Goal: Task Accomplishment & Management: Use online tool/utility

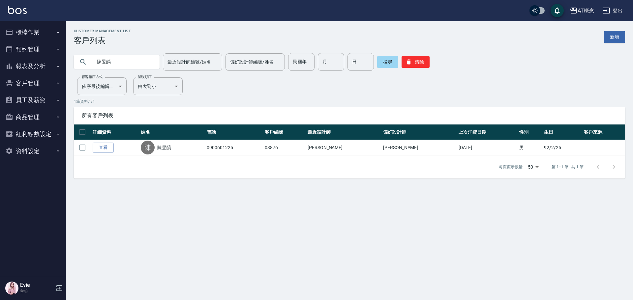
drag, startPoint x: 123, startPoint y: 65, endPoint x: 22, endPoint y: 55, distance: 101.1
click at [20, 55] on div "AT概念 登出 櫃檯作業 打帳單 帳單列表 現金收支登錄 高階收支登錄 材料自購登錄 每日結帳 排班表 現場電腦打卡 預約管理 預約管理 單日預約紀錄 單週預…" at bounding box center [316, 150] width 633 height 300
type input "吳"
type input "[PERSON_NAME]"
click at [22, 30] on button "櫃檯作業" at bounding box center [33, 32] width 61 height 17
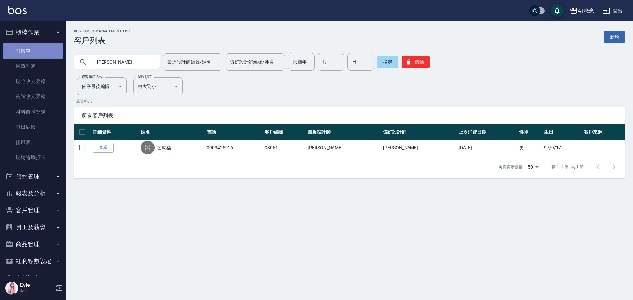
click at [37, 47] on link "打帳單" at bounding box center [33, 51] width 61 height 15
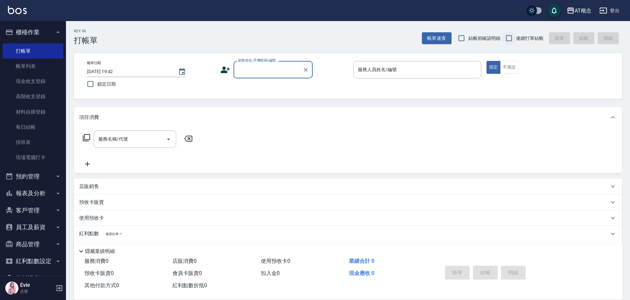
click at [508, 37] on input "連續打單結帳" at bounding box center [509, 38] width 14 height 14
checkbox input "true"
click at [265, 66] on div "顧客姓名/手機號碼/編號 顧客姓名/手機號碼/編號" at bounding box center [272, 69] width 79 height 17
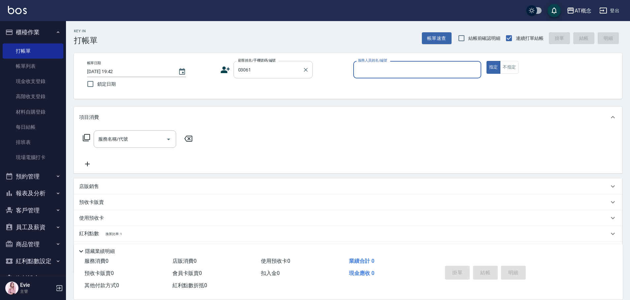
type input "[PERSON_NAME]/0903425016/03061"
type input "Anson-3"
click at [305, 69] on icon "Clear" at bounding box center [306, 70] width 4 height 4
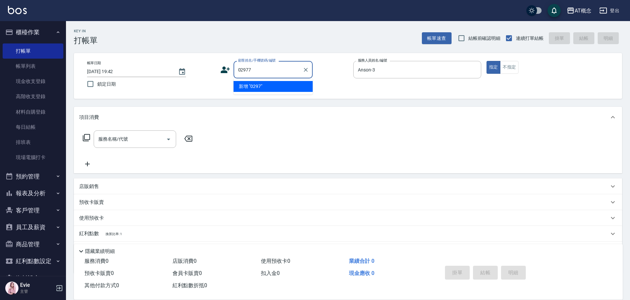
type input "02977"
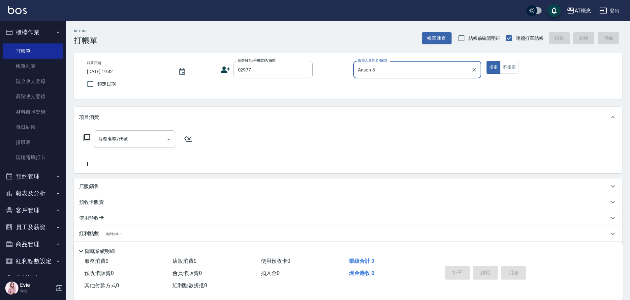
click at [486, 61] on button "指定" at bounding box center [493, 67] width 14 height 13
type button "true"
type input "[PERSON_NAME]/0935788452/02977"
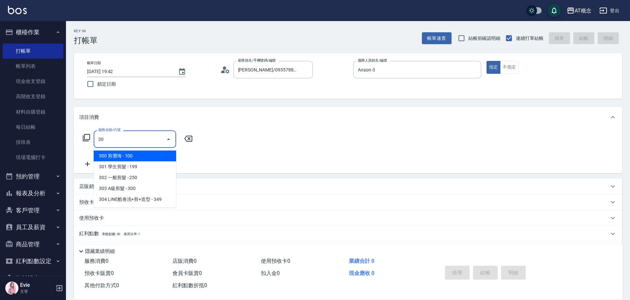
type input "303"
type input "30"
type input "303 A級剪髮(303)"
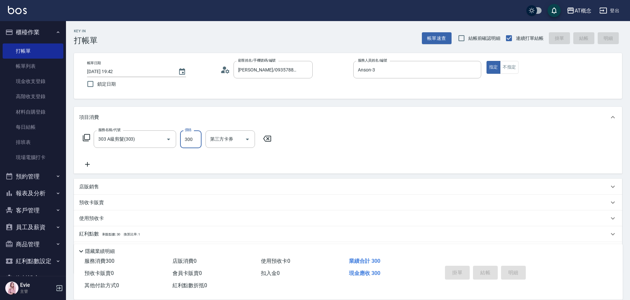
type input "0"
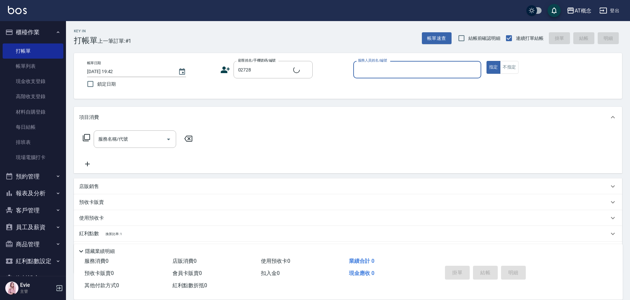
type input "[PERSON_NAME]/0909869027/02728"
type input "Anson-3"
click at [486, 61] on button "指定" at bounding box center [493, 67] width 14 height 13
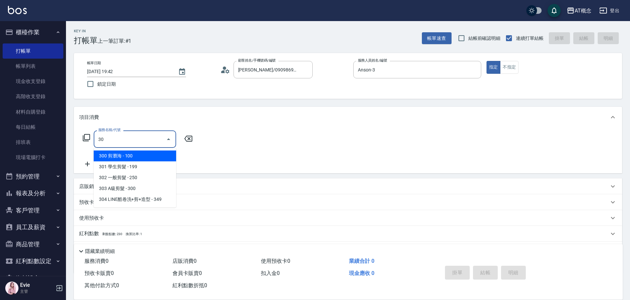
type input "303"
type input "30"
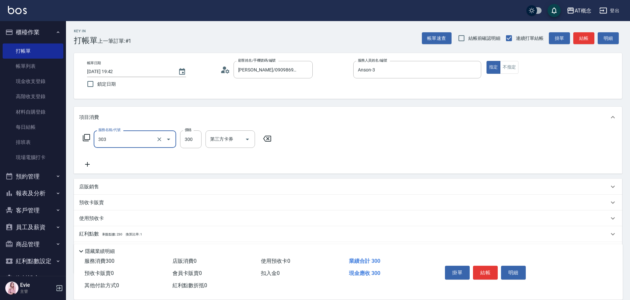
type input "303 A級剪髮(303)"
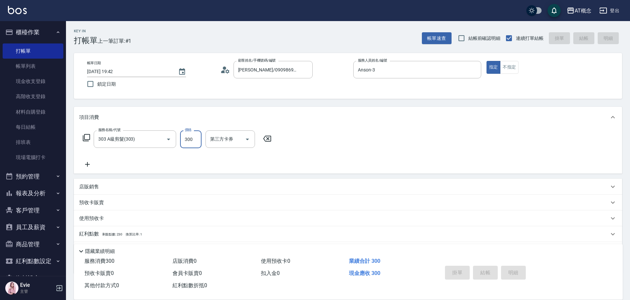
type input "0"
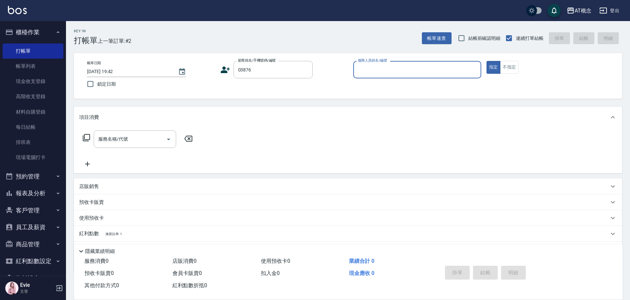
type input "陳旻皜/0900601225/03876"
type input "Anson-3"
click at [486, 61] on button "指定" at bounding box center [493, 67] width 14 height 13
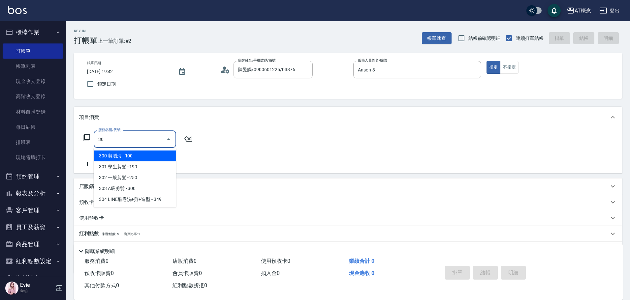
type input "303"
type input "30"
type input "303 A級剪髮(303)"
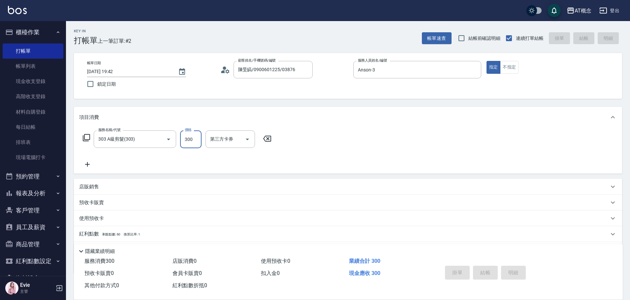
type input "0"
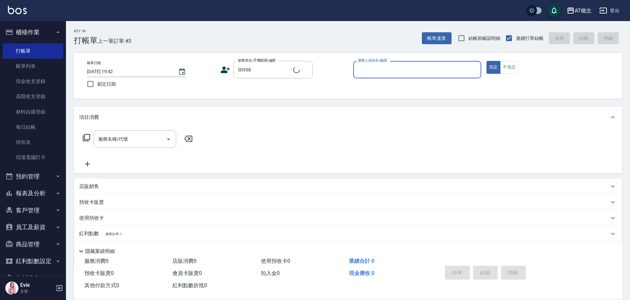
type input "[PERSON_NAME]/0989356683/03958"
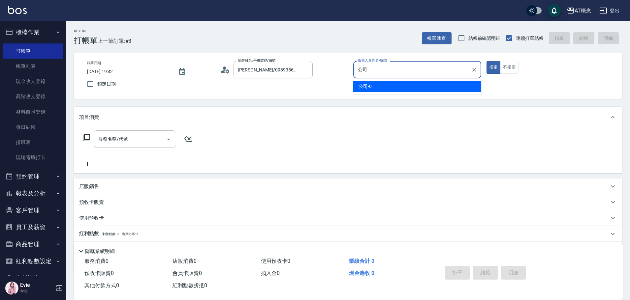
type input "公"
type input "[PERSON_NAME]-2"
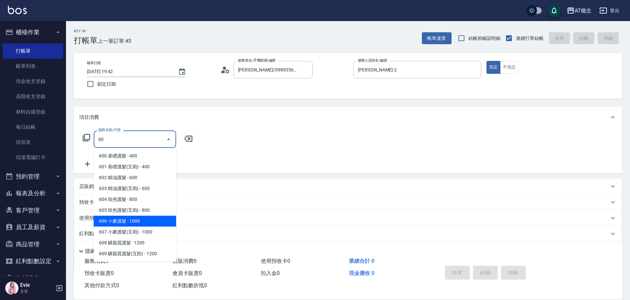
type input "606 小麥護髮(606)"
type input "100"
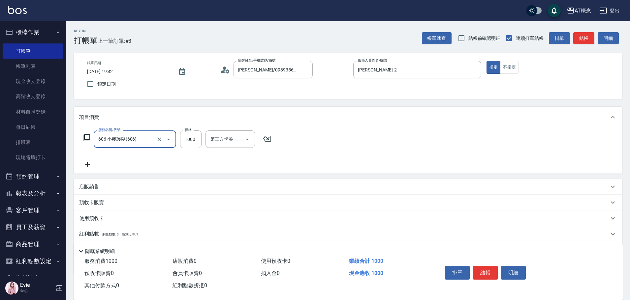
type input "606 小麥護髮(606)"
type input "0"
type input "11"
type input "10"
type input "117"
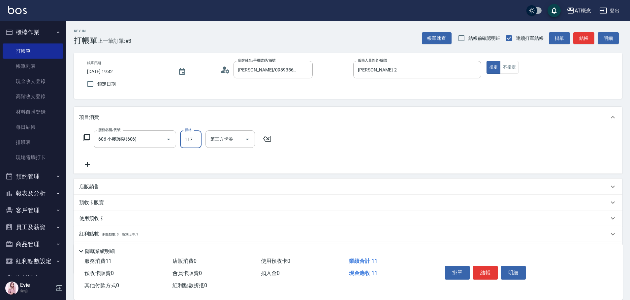
type input "110"
type input "1170"
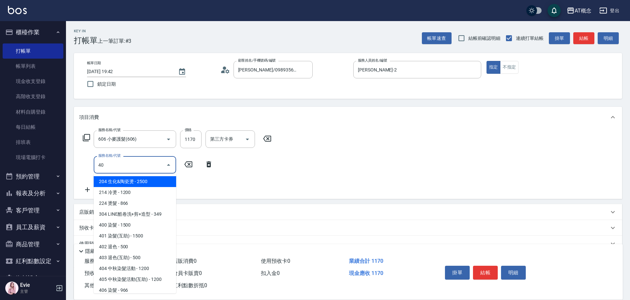
type input "401"
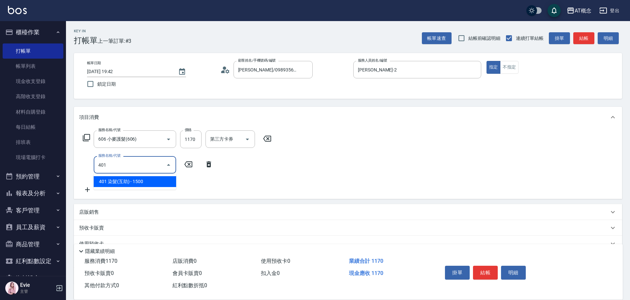
type input "260"
type input "401 染髮(互助)(401)"
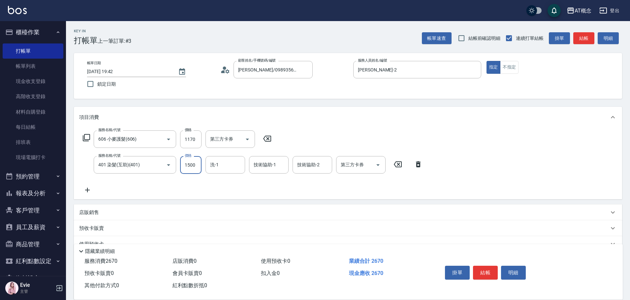
type input "110"
type input "23"
type input "140"
type input "2300"
type input "340"
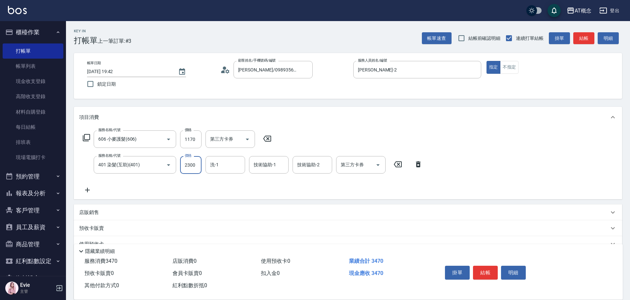
type input "2300"
type input "LYNK-4"
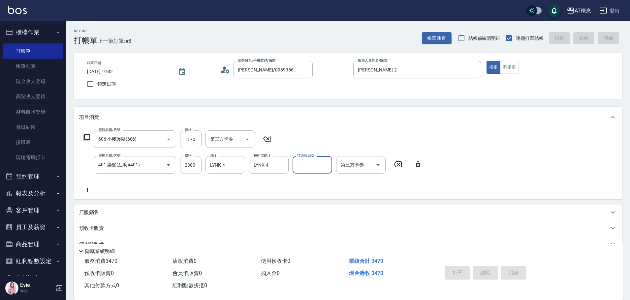
type input "[DATE] 19:43"
type input "0"
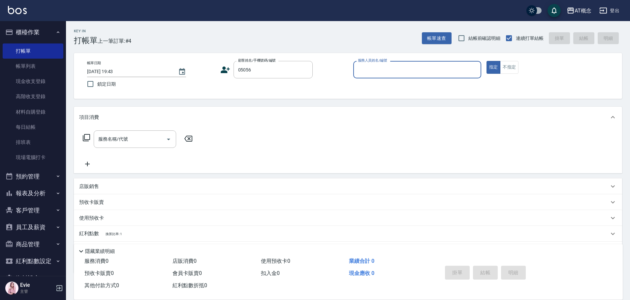
type input "[PERSON_NAME]家/0979768610/05056"
type input "Becky-13"
click at [486, 61] on button "指定" at bounding box center [493, 67] width 14 height 13
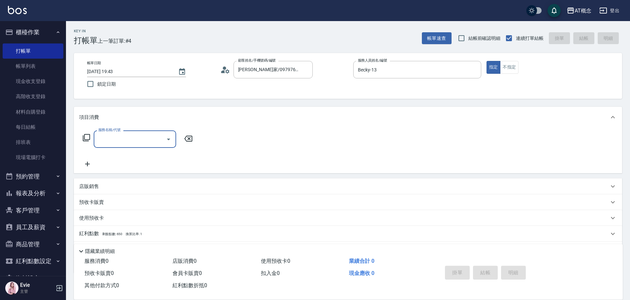
type input "調"
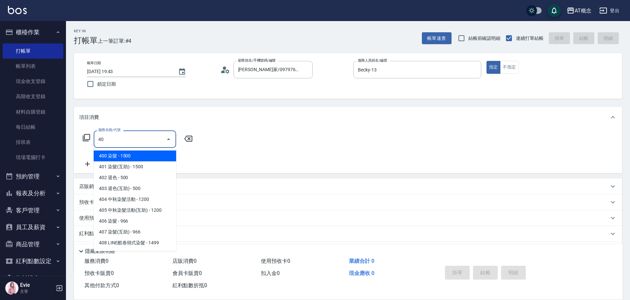
type input "4"
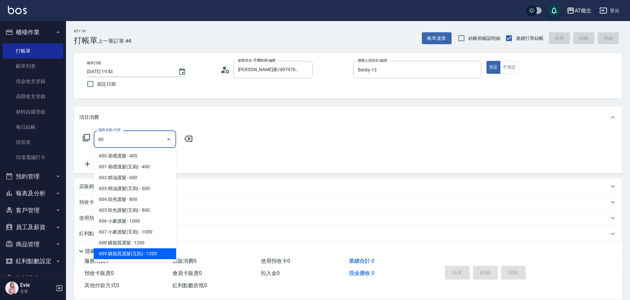
type input "609 鱗脂質護髮(互助)(609)"
type input "120"
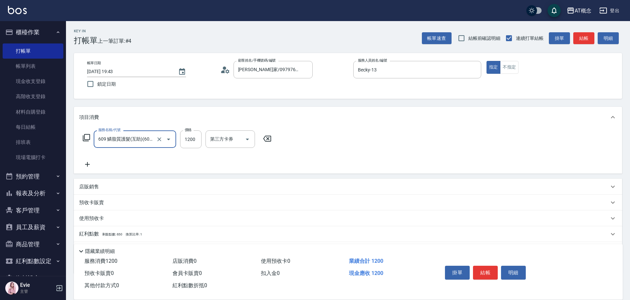
type input "609 鱗脂質護髮(互助)(609)"
type input "0"
type input "25"
type input "20"
type input "250"
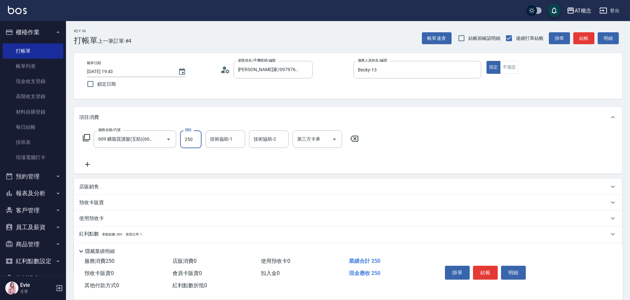
type input "250"
type input "2500"
type input "小不-29"
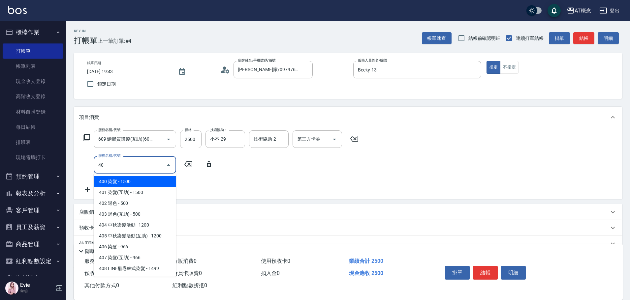
type input "401"
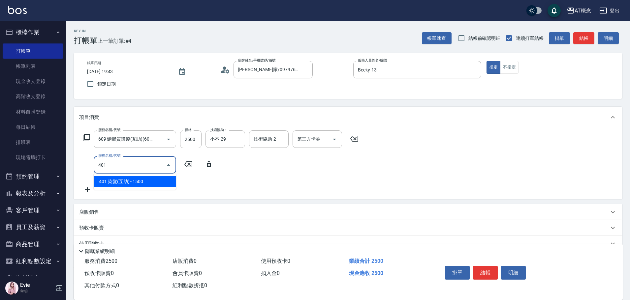
type input "400"
type input "401 染髮(互助)(401)"
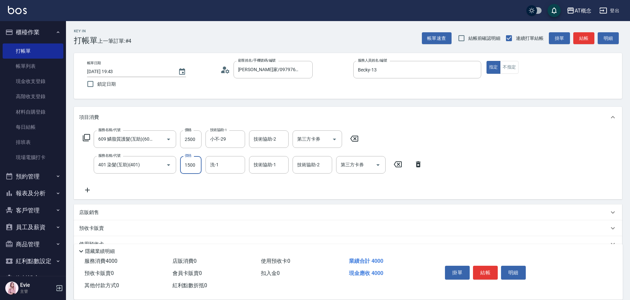
type input "4"
type input "250"
type input "40"
type input "290"
type input "400"
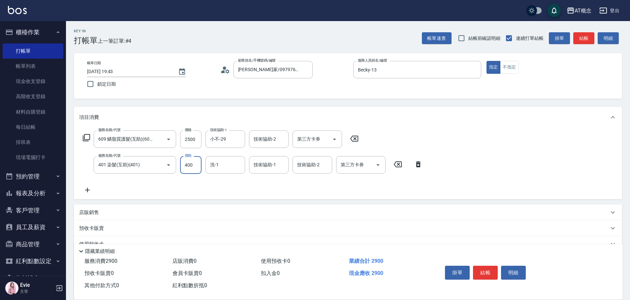
type input "650"
type input "4000"
type input "小不-29"
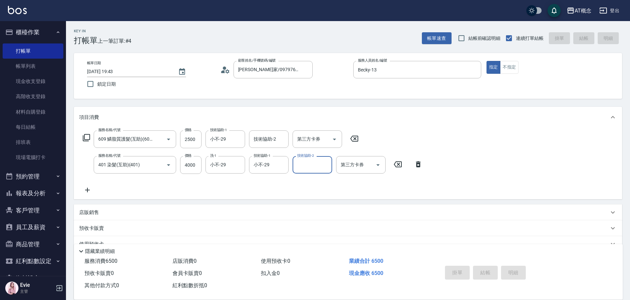
type input "[DATE] 19:45"
type input "0"
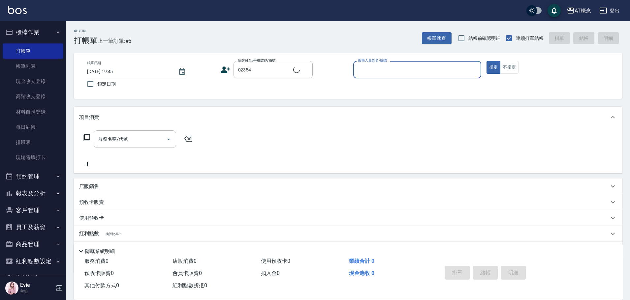
type input "[PERSON_NAME]/0972375775/02354"
type input "[PERSON_NAME]-2"
click at [486, 61] on button "指定" at bounding box center [493, 67] width 14 height 13
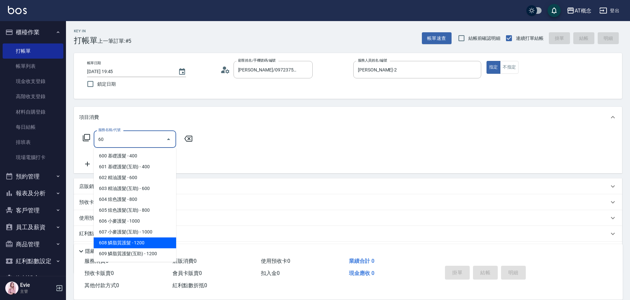
type input "608 鱗脂質護髮(608)"
type input "120"
type input "608 鱗脂質護髮(608)"
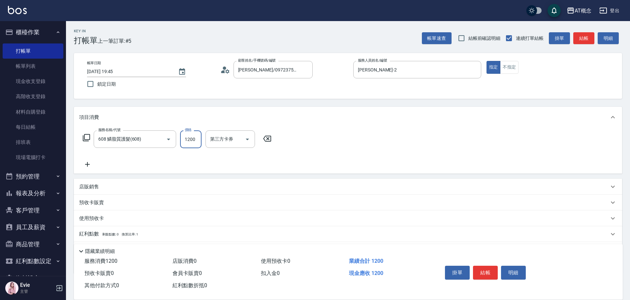
type input "0"
type input "12"
type input "10"
type input "1240"
type input "120"
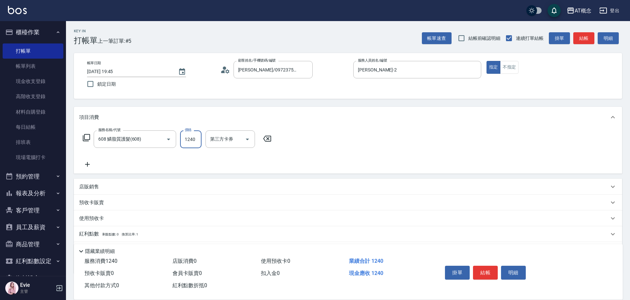
type input "1240"
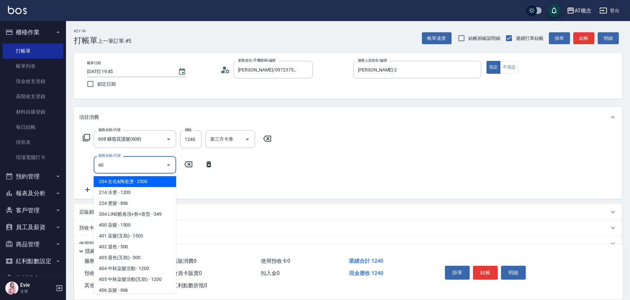
type input "400"
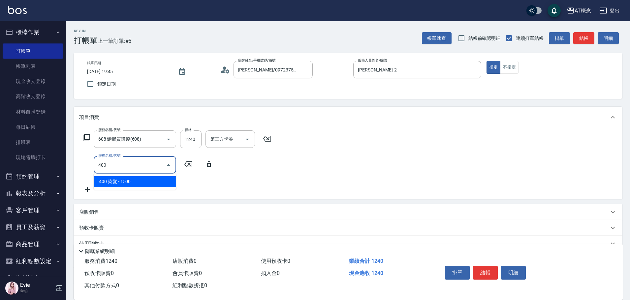
type input "270"
type input "400 染髮(400)"
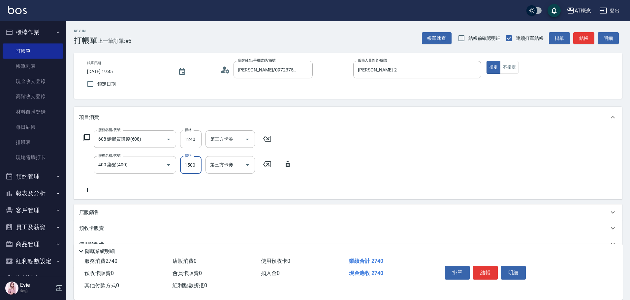
type input "120"
type input "18"
type input "140"
type input "189"
type input "310"
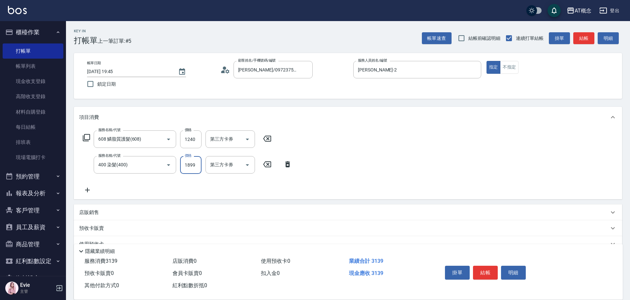
type input "1899"
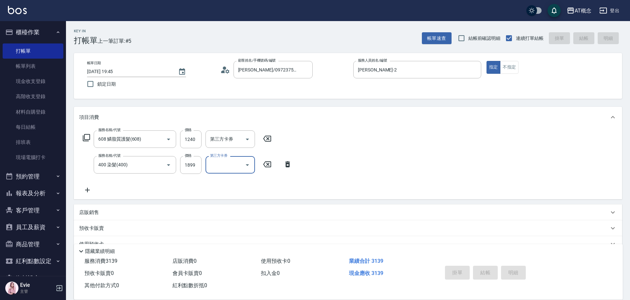
type input "[DATE] 19:46"
type input "0"
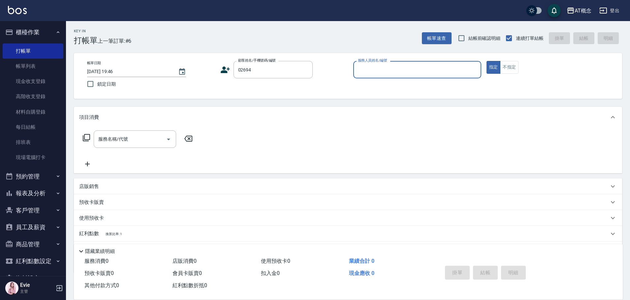
type input "[PERSON_NAME]/0936585358/02694"
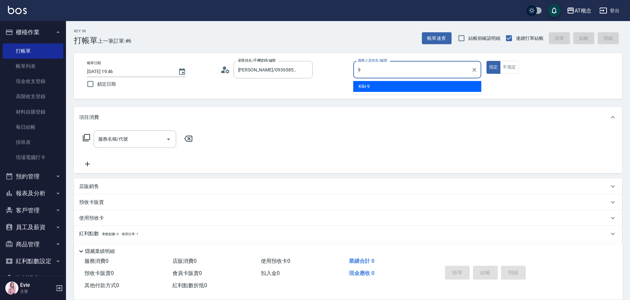
type input "Kiki-9"
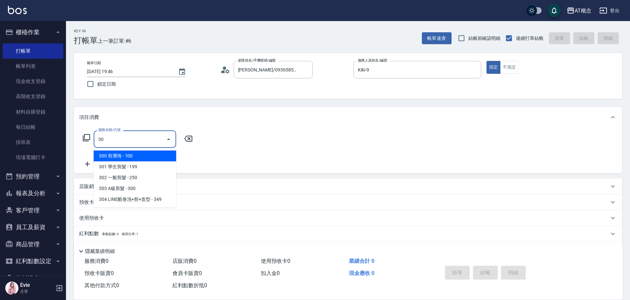
type input "303"
type input "30"
type input "303 A級剪髮(303)"
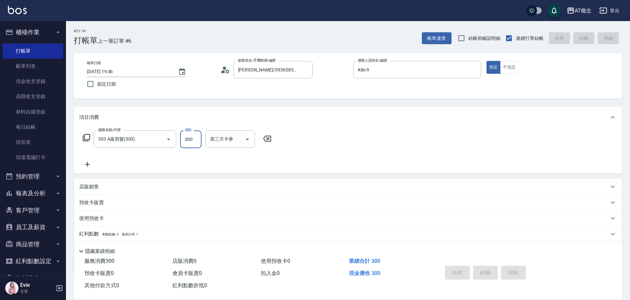
type input "0"
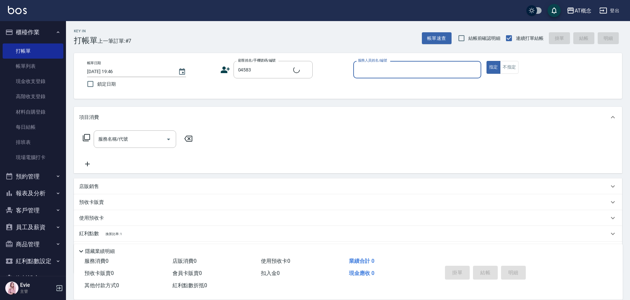
type input "[PERSON_NAME]/秀珍/04583"
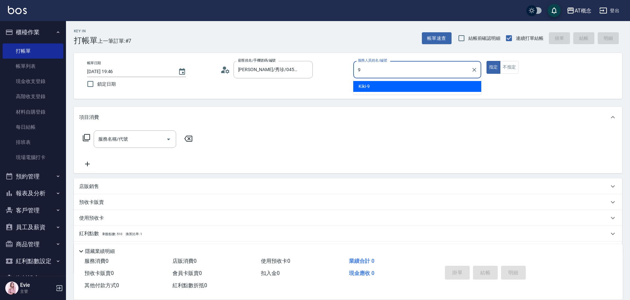
type input "Kiki-9"
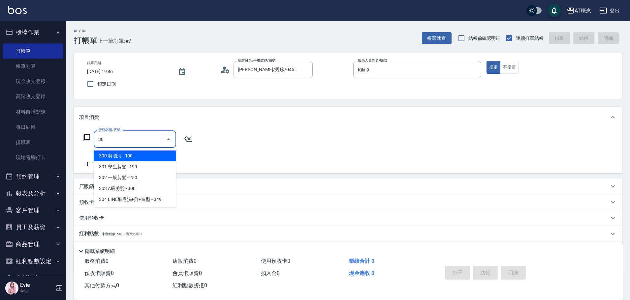
type input "302"
type input "20"
type input "302 一般剪髮(302)"
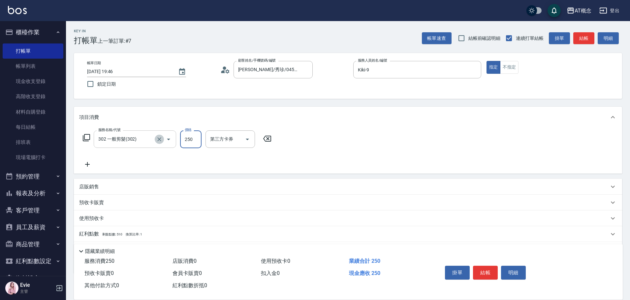
click at [160, 140] on icon "Clear" at bounding box center [159, 139] width 7 height 7
type input "0"
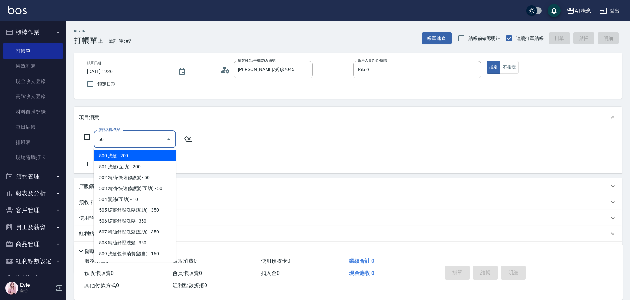
type input "500"
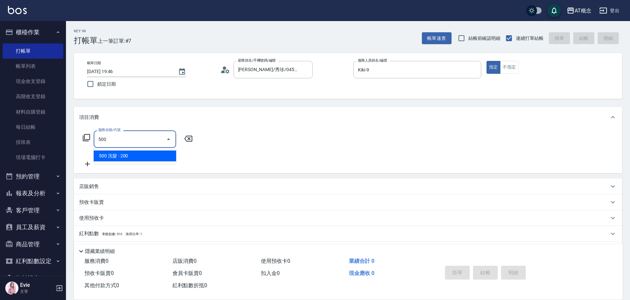
type input "20"
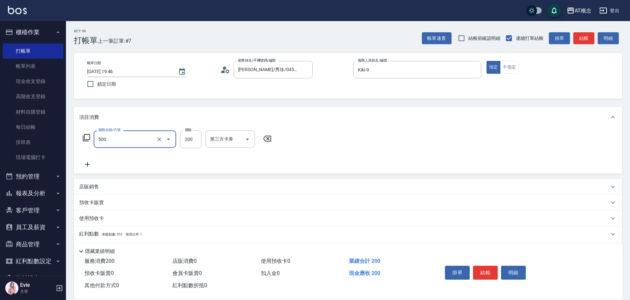
type input "500 洗髮(500)"
type input "0"
type input "25"
type input "20"
type input "250"
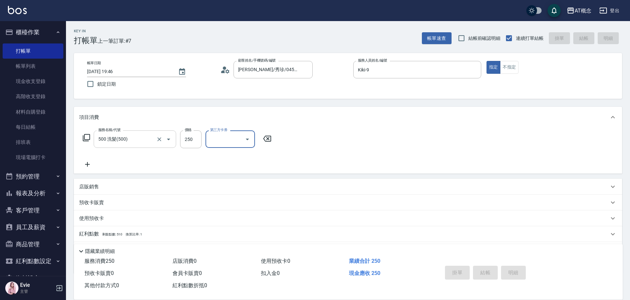
type input "0"
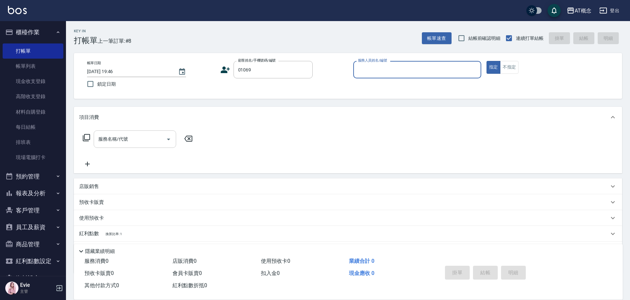
type input "[PERSON_NAME]/0983606690/01069"
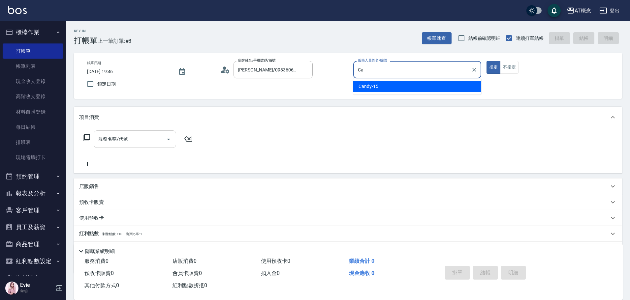
type input "C"
type input "LYNK-4"
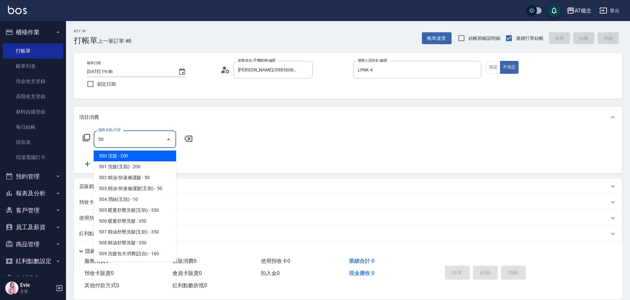
type input "500"
type input "20"
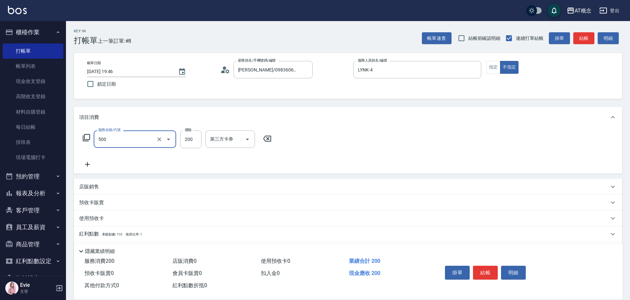
type input "500 洗髮(500)"
type input "0"
type input "25"
type input "20"
type input "250"
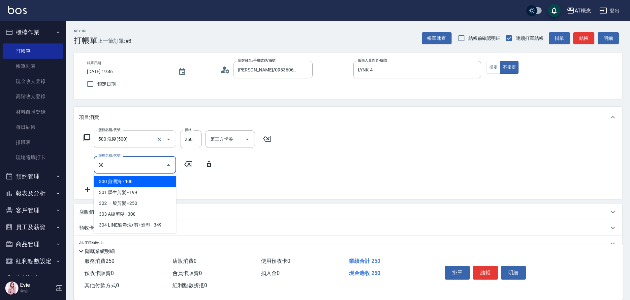
type input "303"
type input "50"
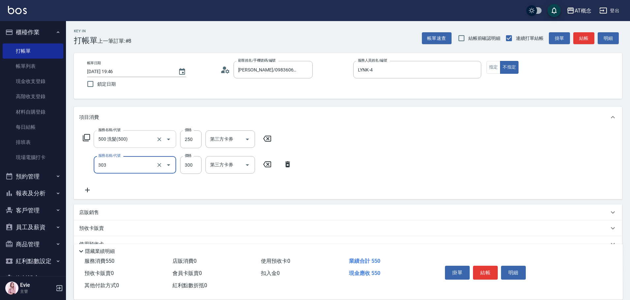
type input "303 A級剪髮(303)"
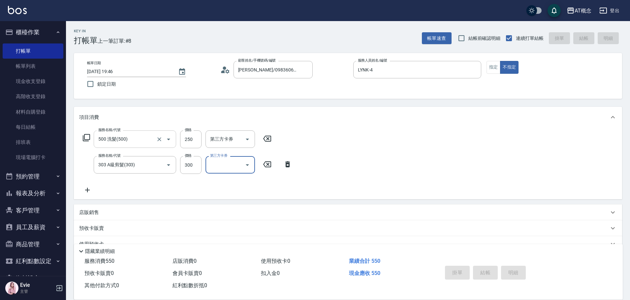
type input "[DATE] 19:47"
type input "0"
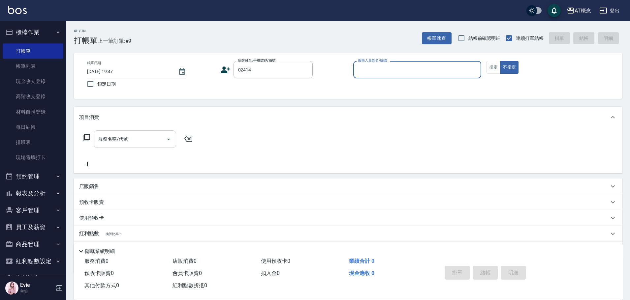
type input "[PERSON_NAME]/0936506326/02414"
type input "Anson-3"
click at [500, 61] on button "不指定" at bounding box center [509, 67] width 18 height 13
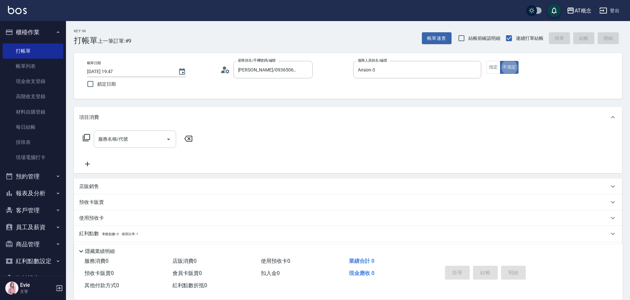
type button "false"
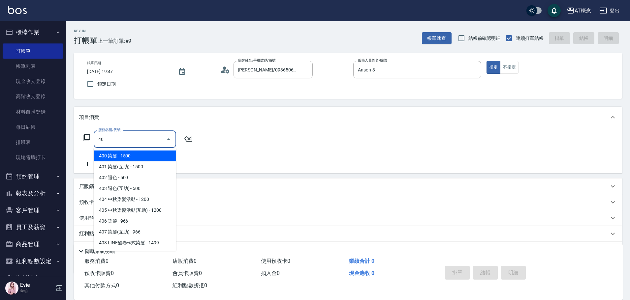
type input "400"
type input "150"
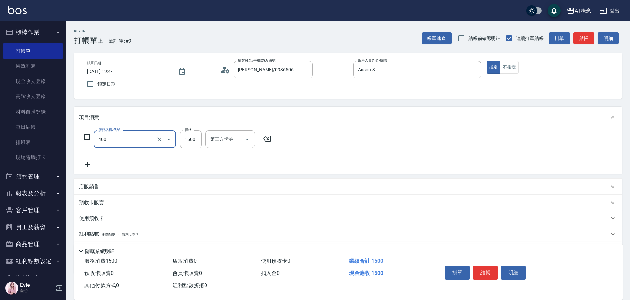
type input "400 染髮(400)"
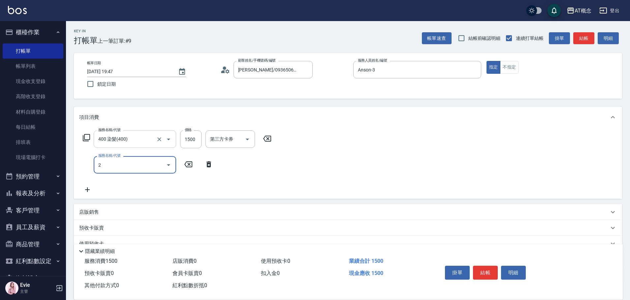
type input "20"
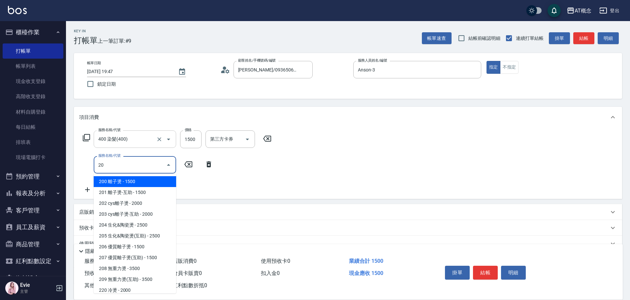
type input "300"
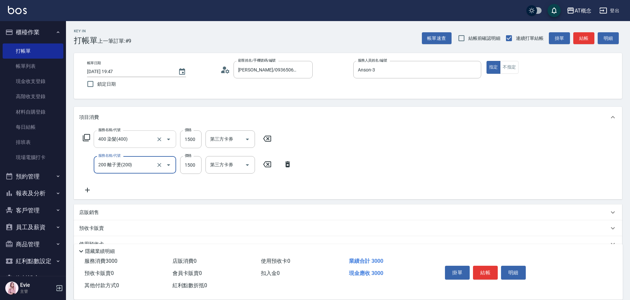
type input "200 離子燙(200)"
type input "150"
type input "17"
type input "160"
type input "179"
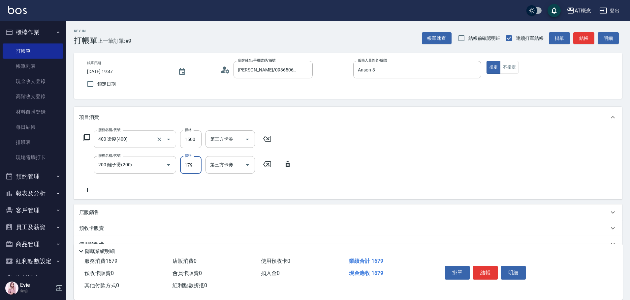
type input "320"
type input "1799"
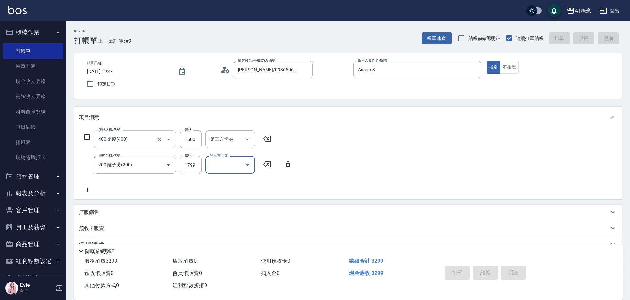
type input "0"
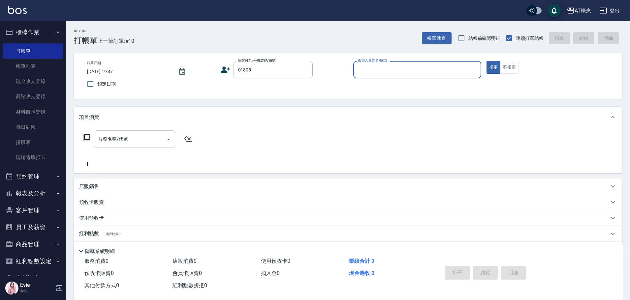
type input "[PERSON_NAME]/01796 0983366463/01805"
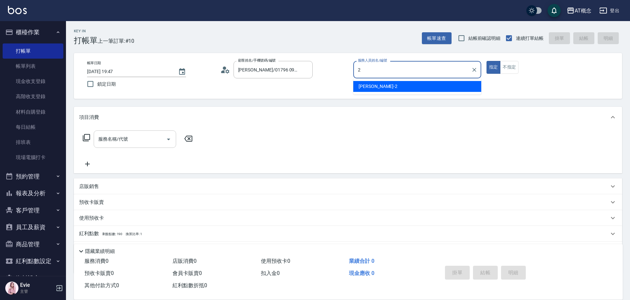
type input "[PERSON_NAME]-2"
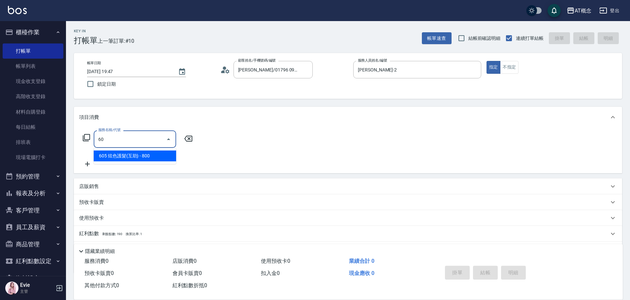
type input "6"
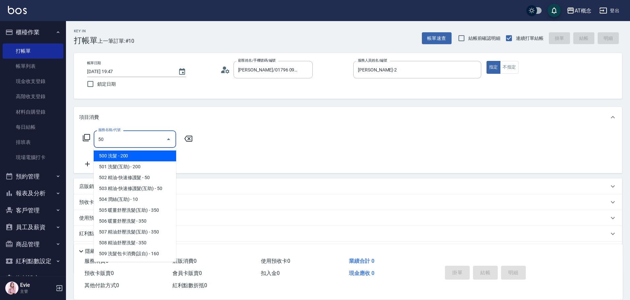
type input "501"
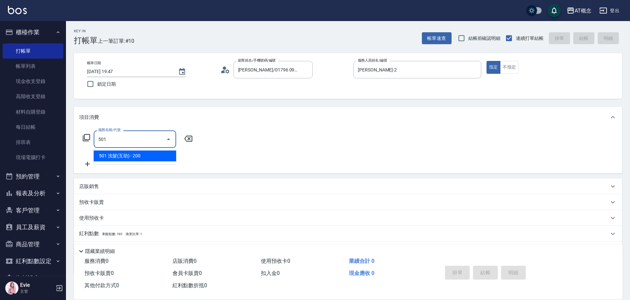
type input "20"
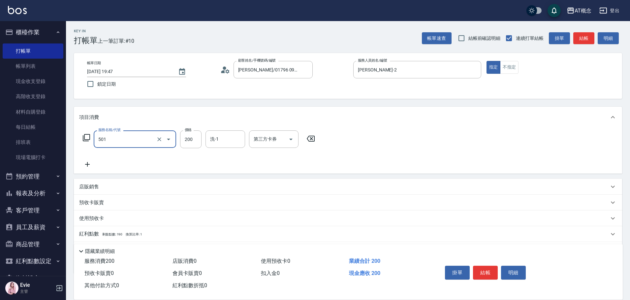
type input "501 洗髮(互助)(501)"
type input "0"
type input "250"
type input "20"
type input "250"
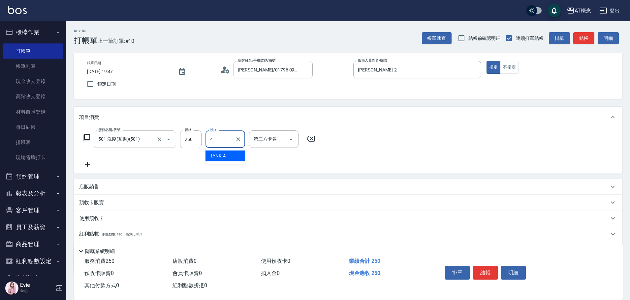
type input "LYNK-4"
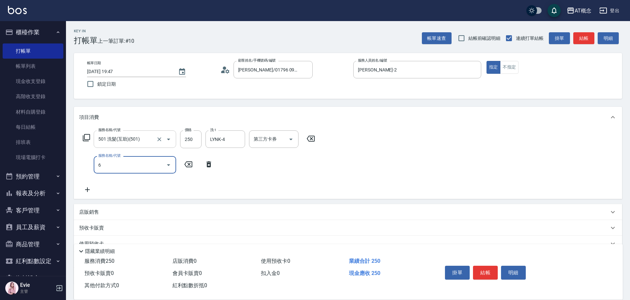
type input "60"
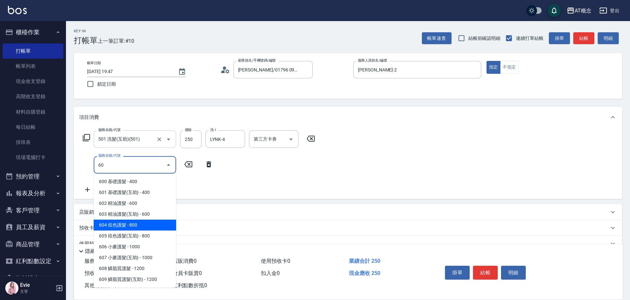
type input "100"
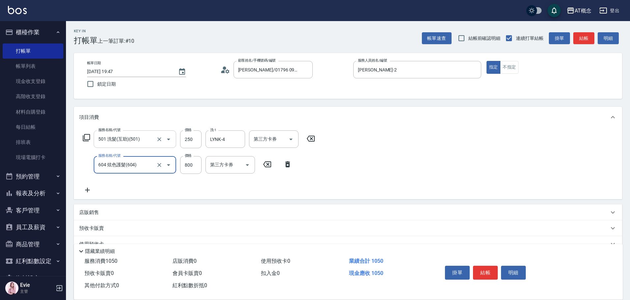
type input "604 炫色護髮(604)"
type input "20"
type input "9"
type input "30"
type input "970"
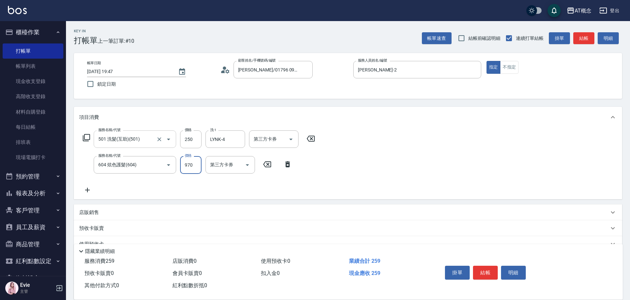
type input "120"
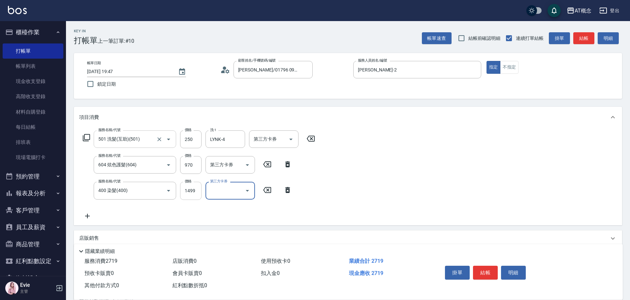
click at [191, 192] on input "1499" at bounding box center [190, 191] width 21 height 18
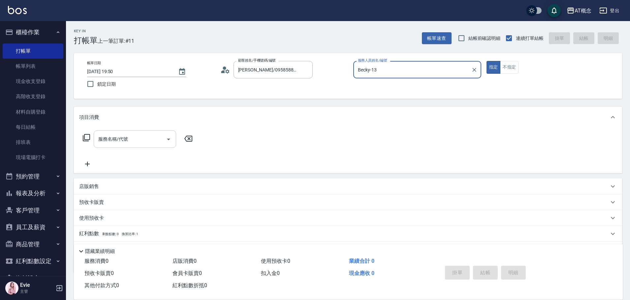
click at [486, 61] on button "指定" at bounding box center [493, 67] width 14 height 13
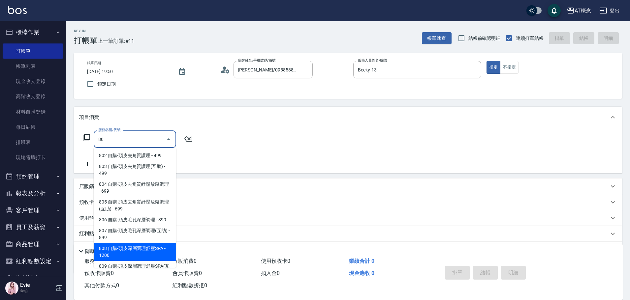
scroll to position [40, 0]
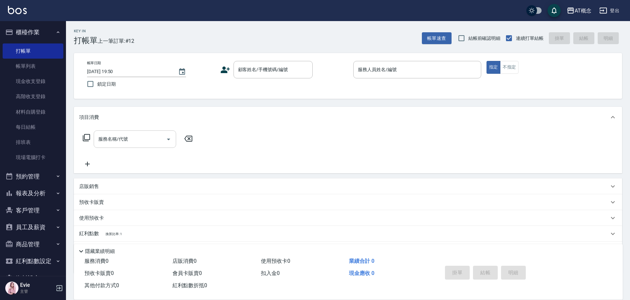
drag, startPoint x: 181, startPoint y: 113, endPoint x: 170, endPoint y: 110, distance: 12.1
drag, startPoint x: 170, startPoint y: 110, endPoint x: 344, endPoint y: 146, distance: 177.6
click at [412, 149] on div "服務名稱/代號 服務名稱/代號" at bounding box center [348, 151] width 548 height 46
click at [273, 72] on input "顧客姓名/手機號碼/編號" at bounding box center [267, 70] width 63 height 12
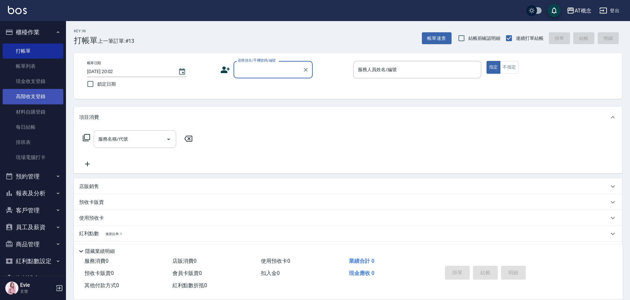
click at [26, 98] on link "高階收支登錄" at bounding box center [33, 96] width 61 height 15
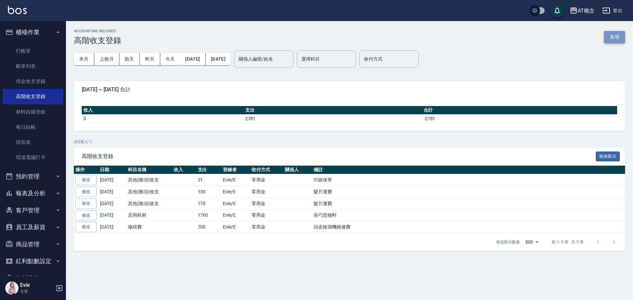
click at [617, 38] on button "新增" at bounding box center [614, 37] width 21 height 12
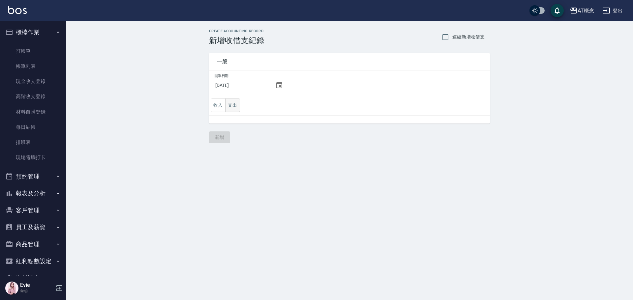
click at [235, 102] on button "支出" at bounding box center [232, 106] width 15 height 14
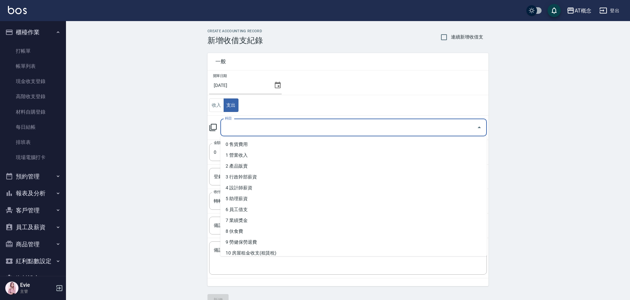
click at [235, 131] on input "科目" at bounding box center [348, 128] width 251 height 12
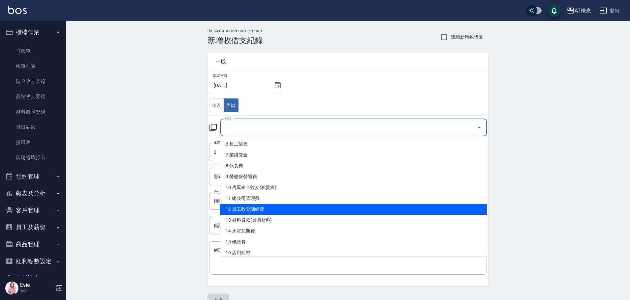
scroll to position [66, 0]
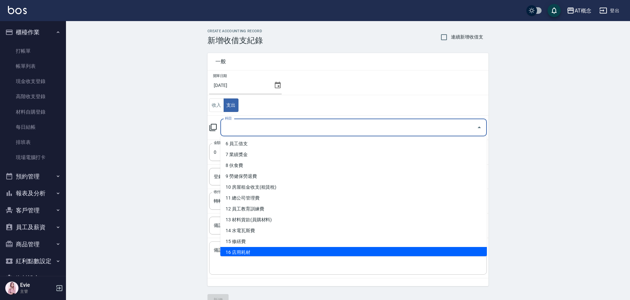
click at [244, 253] on li "16 店用耗材" at bounding box center [353, 252] width 266 height 11
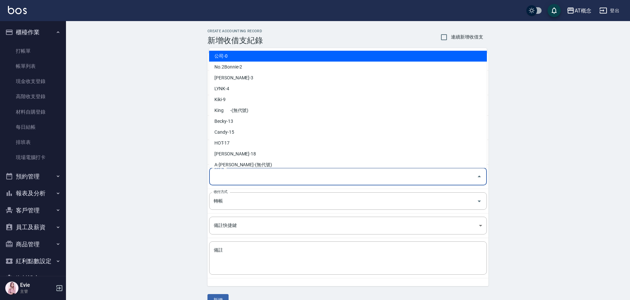
click at [240, 178] on input "登錄者" at bounding box center [343, 177] width 262 height 12
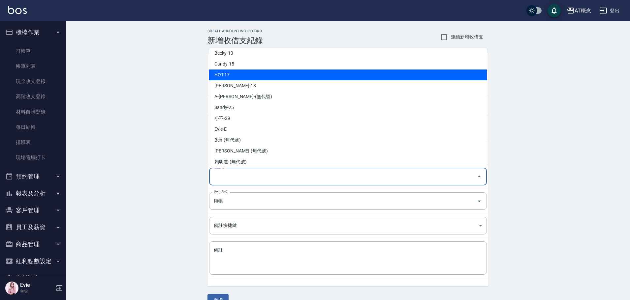
scroll to position [70, 0]
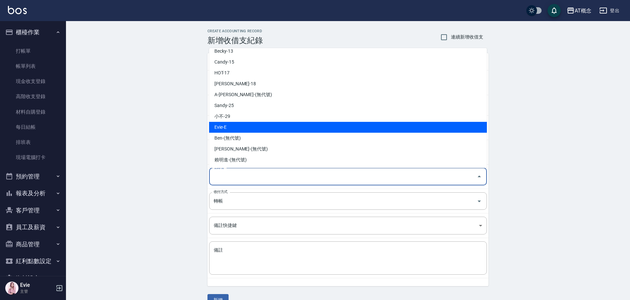
click at [233, 125] on li "Evie-E" at bounding box center [348, 127] width 278 height 11
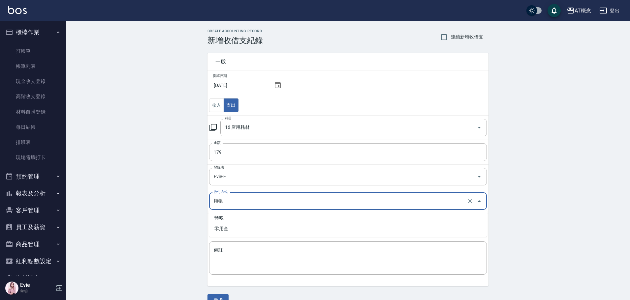
click at [228, 202] on input "轉帳" at bounding box center [338, 202] width 253 height 12
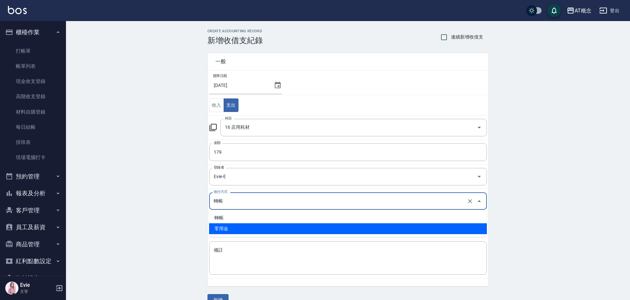
click at [227, 227] on li "零用金" at bounding box center [348, 229] width 278 height 11
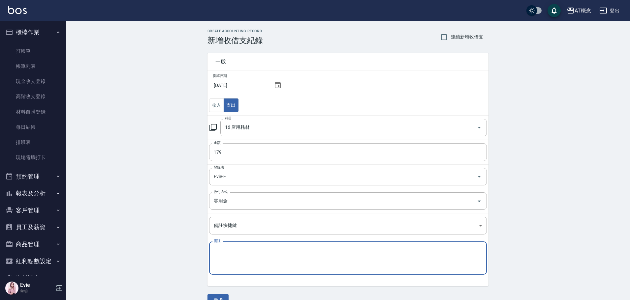
click at [232, 251] on textarea "備註" at bounding box center [348, 258] width 268 height 22
click at [224, 297] on button "新增" at bounding box center [217, 300] width 21 height 12
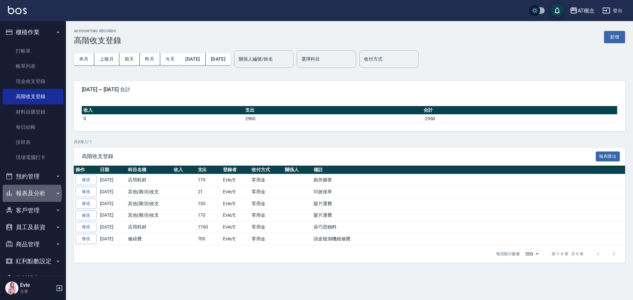
click at [31, 194] on button "報表及分析" at bounding box center [33, 193] width 61 height 17
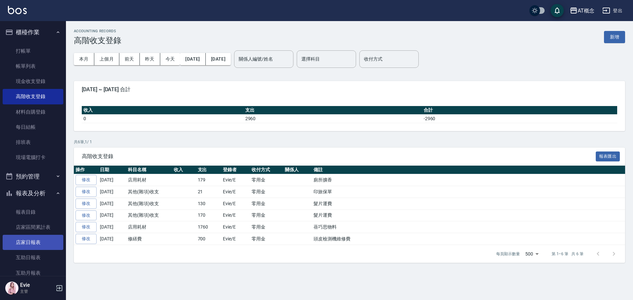
click at [31, 245] on link "店家日報表" at bounding box center [33, 242] width 61 height 15
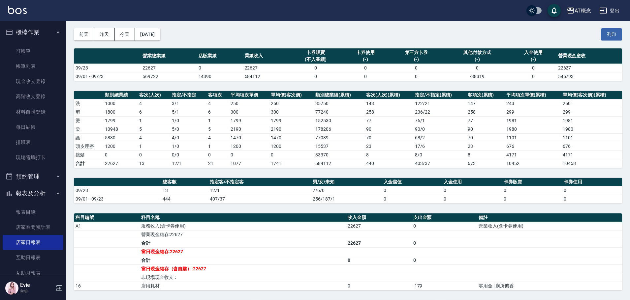
scroll to position [66, 0]
